Goal: Task Accomplishment & Management: Manage account settings

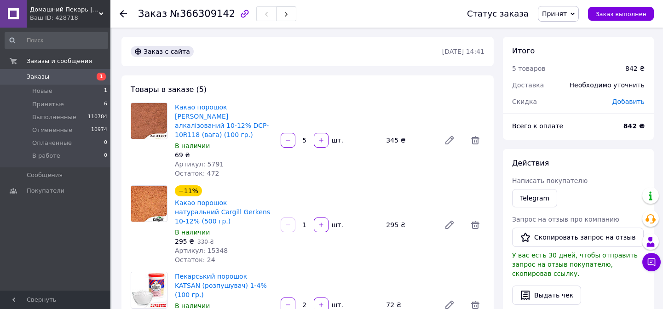
scroll to position [83, 0]
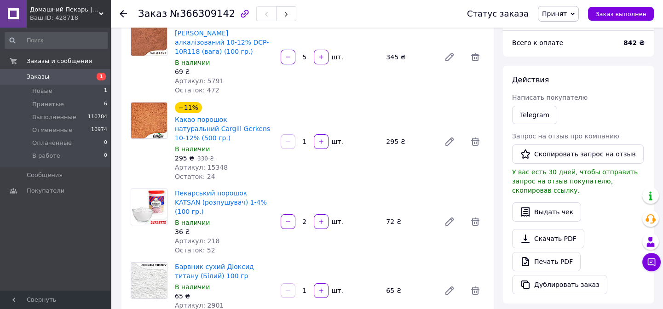
click at [124, 13] on use at bounding box center [123, 13] width 7 height 7
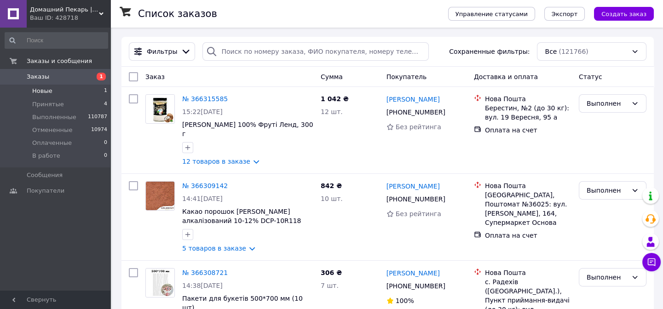
click at [75, 87] on li "Новые 1" at bounding box center [56, 91] width 113 height 13
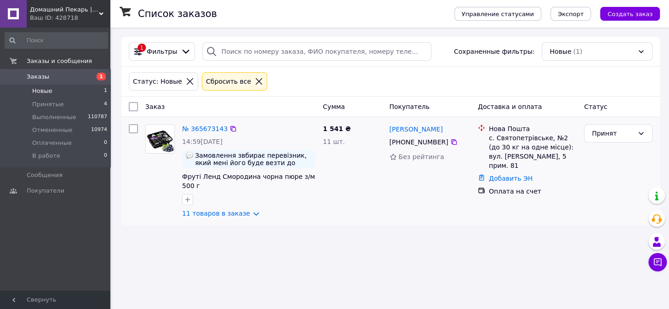
drag, startPoint x: 390, startPoint y: 142, endPoint x: 442, endPoint y: 142, distance: 52.9
click at [442, 142] on div "+380 93 122 68 88" at bounding box center [419, 142] width 63 height 13
copy div "+380 93 122 68 88"
click at [244, 212] on link "11 товаров в заказе" at bounding box center [216, 213] width 68 height 7
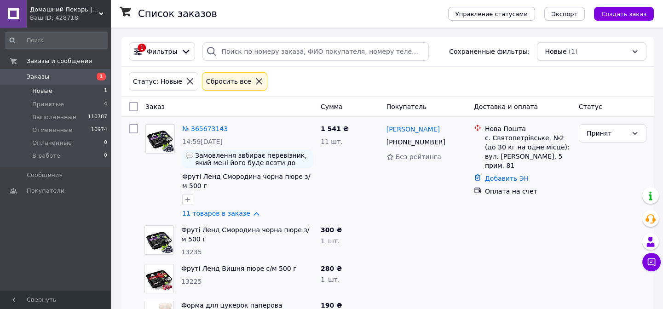
click at [411, 129] on link "Юлія Петрусенко" at bounding box center [412, 129] width 53 height 9
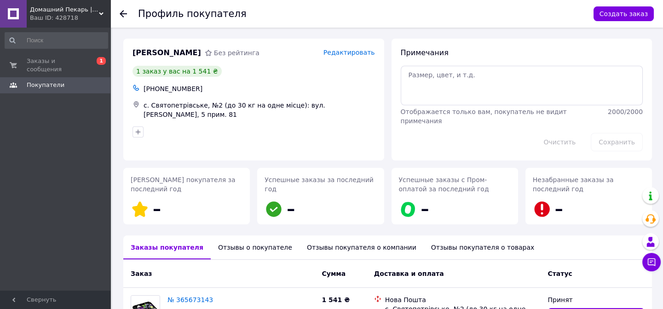
click at [121, 10] on icon at bounding box center [123, 13] width 7 height 7
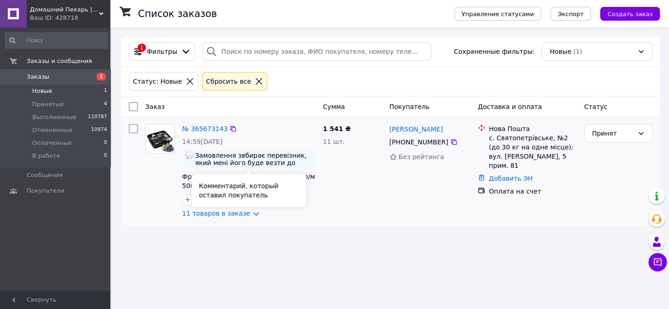
click at [281, 162] on span "Замовлення звбирає перевізник, який мені його буде везти до Латвії. Прохання, в…" at bounding box center [253, 159] width 117 height 15
click at [295, 161] on span "Замовлення звбирає перевізник, який мені його буде везти до Латвії. Прохання, в…" at bounding box center [253, 159] width 117 height 15
click at [188, 155] on img at bounding box center [189, 155] width 7 height 7
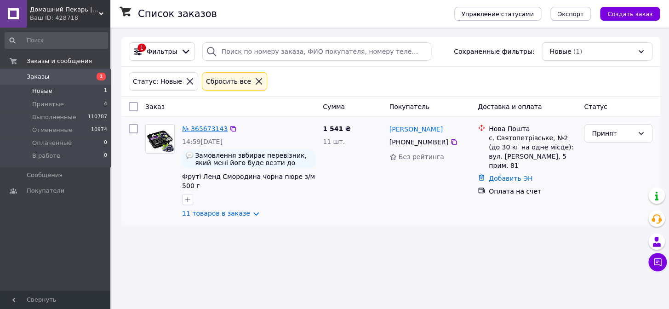
click at [210, 132] on link "№ 365673143" at bounding box center [205, 128] width 46 height 7
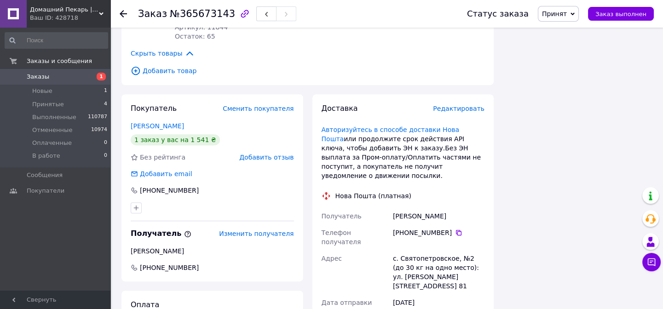
scroll to position [867, 0]
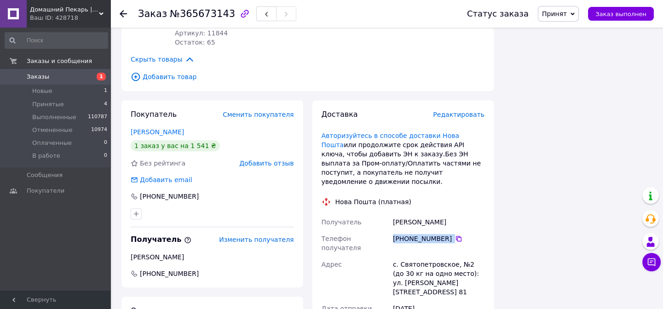
drag, startPoint x: 392, startPoint y: 177, endPoint x: 448, endPoint y: 177, distance: 56.1
click at [448, 230] on div "+380 93 982 32 55" at bounding box center [438, 243] width 95 height 26
copy div "+380 93 982 32 55"
drag, startPoint x: 138, startPoint y: 143, endPoint x: 192, endPoint y: 143, distance: 54.7
click at [192, 192] on div "+380 93 122 68 88" at bounding box center [171, 196] width 82 height 9
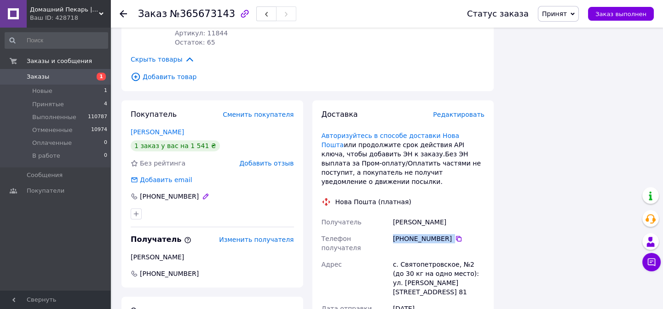
copy div "+380 93 122 68 88"
drag, startPoint x: 393, startPoint y: 177, endPoint x: 453, endPoint y: 178, distance: 60.3
click at [453, 234] on div "+380 93 982 32 55" at bounding box center [439, 238] width 92 height 9
click at [448, 234] on div "+380 93 982 32 55" at bounding box center [439, 238] width 92 height 9
click at [124, 13] on use at bounding box center [123, 13] width 7 height 7
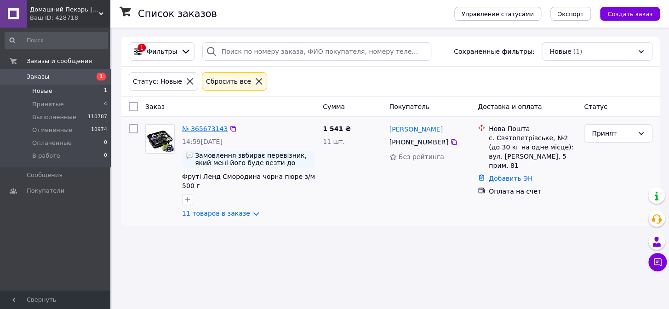
click at [202, 128] on link "№ 365673143" at bounding box center [205, 128] width 46 height 7
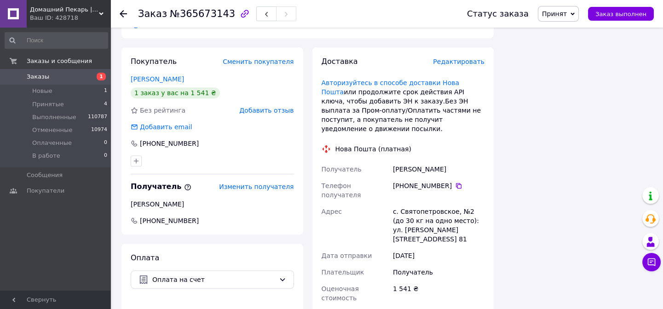
scroll to position [878, 0]
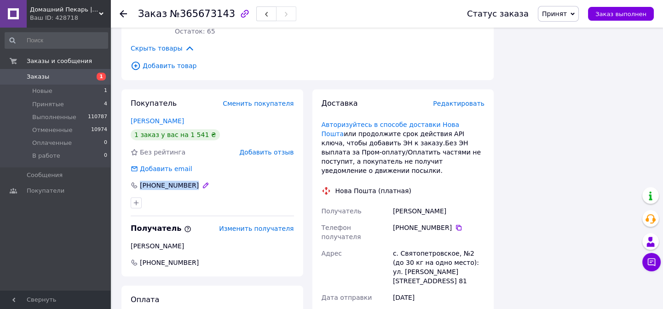
drag, startPoint x: 139, startPoint y: 131, endPoint x: 194, endPoint y: 132, distance: 54.7
click at [194, 181] on div "+380 93 122 68 88" at bounding box center [171, 185] width 82 height 9
copy div "+380 93 122 68 88"
click at [122, 14] on use at bounding box center [123, 13] width 7 height 7
